Goal: Navigation & Orientation: Find specific page/section

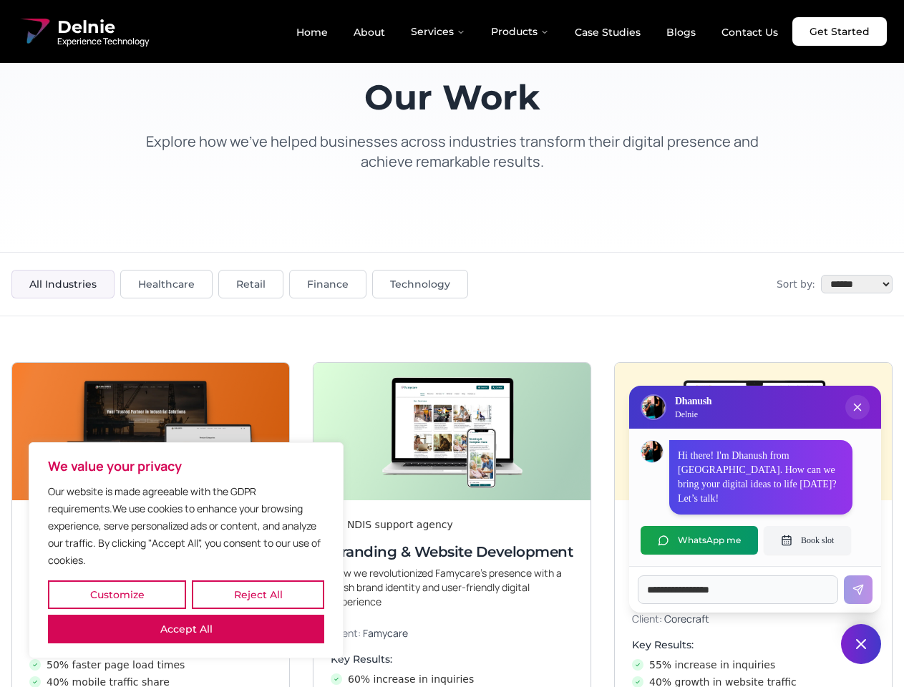
click at [117, 595] on button "Customize" at bounding box center [117, 594] width 138 height 29
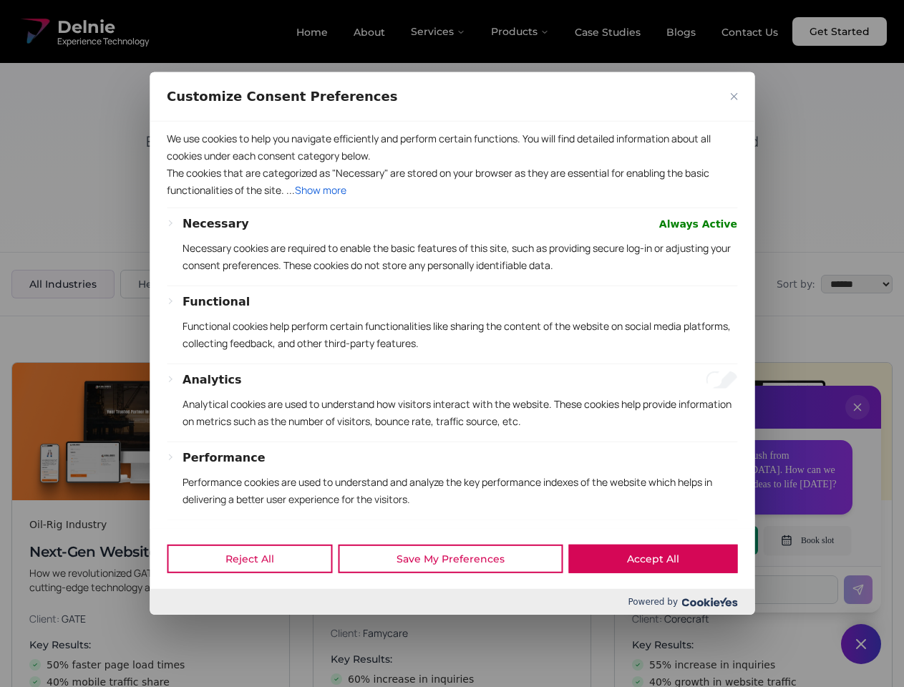
click at [258, 595] on div at bounding box center [452, 343] width 904 height 687
click at [186, 122] on div "Customize Consent Preferences" at bounding box center [452, 96] width 605 height 49
click at [451, 199] on p "The cookies that are categorized as "Necessary" are stored on your browser as t…" at bounding box center [452, 182] width 570 height 34
click at [857, 421] on div at bounding box center [452, 343] width 904 height 687
click at [699, 540] on div "Reject All Save My Preferences Accept All" at bounding box center [452, 558] width 605 height 61
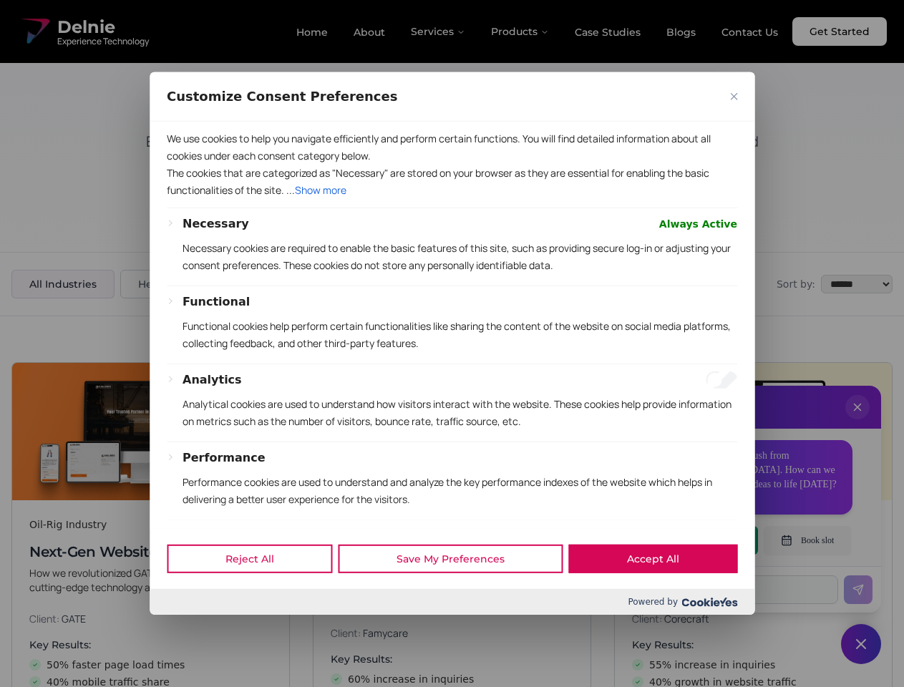
click at [807, 540] on div at bounding box center [452, 343] width 904 height 687
click at [861, 644] on div at bounding box center [452, 343] width 904 height 687
click at [439, 31] on div at bounding box center [452, 343] width 904 height 687
click at [520, 31] on div at bounding box center [452, 343] width 904 height 687
